Goal: Check status: Check status

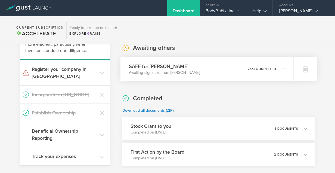
scroll to position [56, 0]
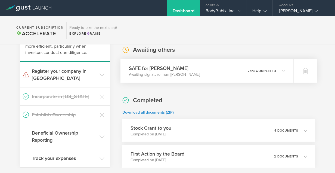
click at [165, 75] on p "Awaiting signature from [PERSON_NAME]" at bounding box center [164, 74] width 71 height 5
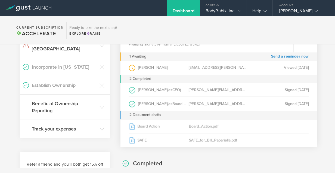
scroll to position [92, 0]
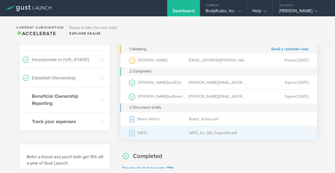
click at [139, 132] on div "SAFE" at bounding box center [159, 133] width 60 height 14
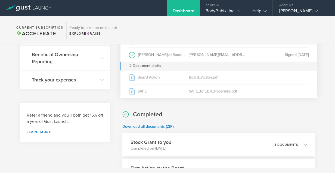
scroll to position [144, 0]
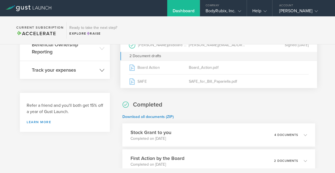
click at [101, 68] on icon at bounding box center [102, 70] width 5 height 5
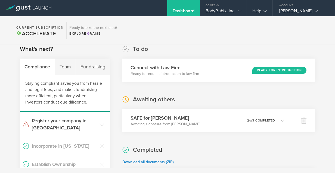
scroll to position [0, 0]
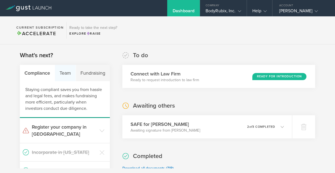
click at [68, 70] on div "Team" at bounding box center [65, 73] width 21 height 16
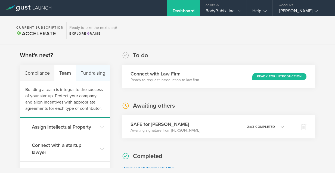
click at [86, 73] on div "Fundraising" at bounding box center [93, 73] width 34 height 16
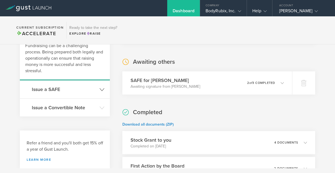
scroll to position [44, 0]
click at [100, 108] on icon at bounding box center [102, 107] width 5 height 5
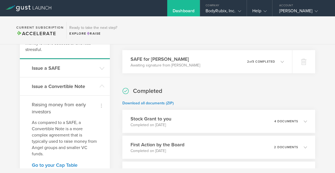
scroll to position [0, 0]
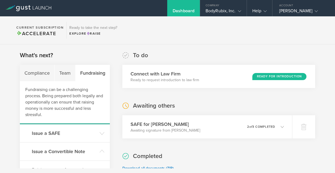
click at [193, 11] on div "Dashboard" at bounding box center [184, 12] width 22 height 8
click at [227, 7] on div "Company" at bounding box center [223, 4] width 47 height 8
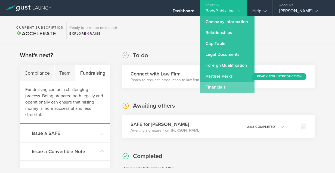
click at [220, 86] on link "Financials" at bounding box center [227, 87] width 54 height 11
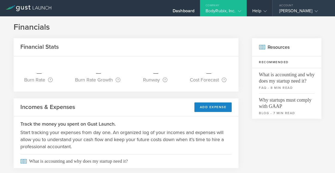
click at [279, 10] on div "[PERSON_NAME]" at bounding box center [304, 12] width 63 height 8
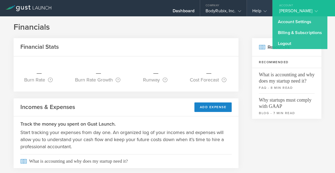
click at [261, 11] on gust-icon at bounding box center [263, 10] width 5 height 5
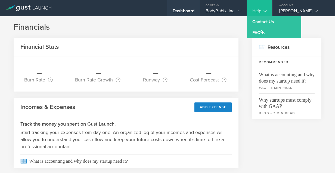
click at [181, 9] on div "Dashboard" at bounding box center [184, 12] width 22 height 8
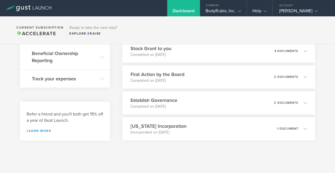
scroll to position [141, 0]
